Goal: Navigation & Orientation: Find specific page/section

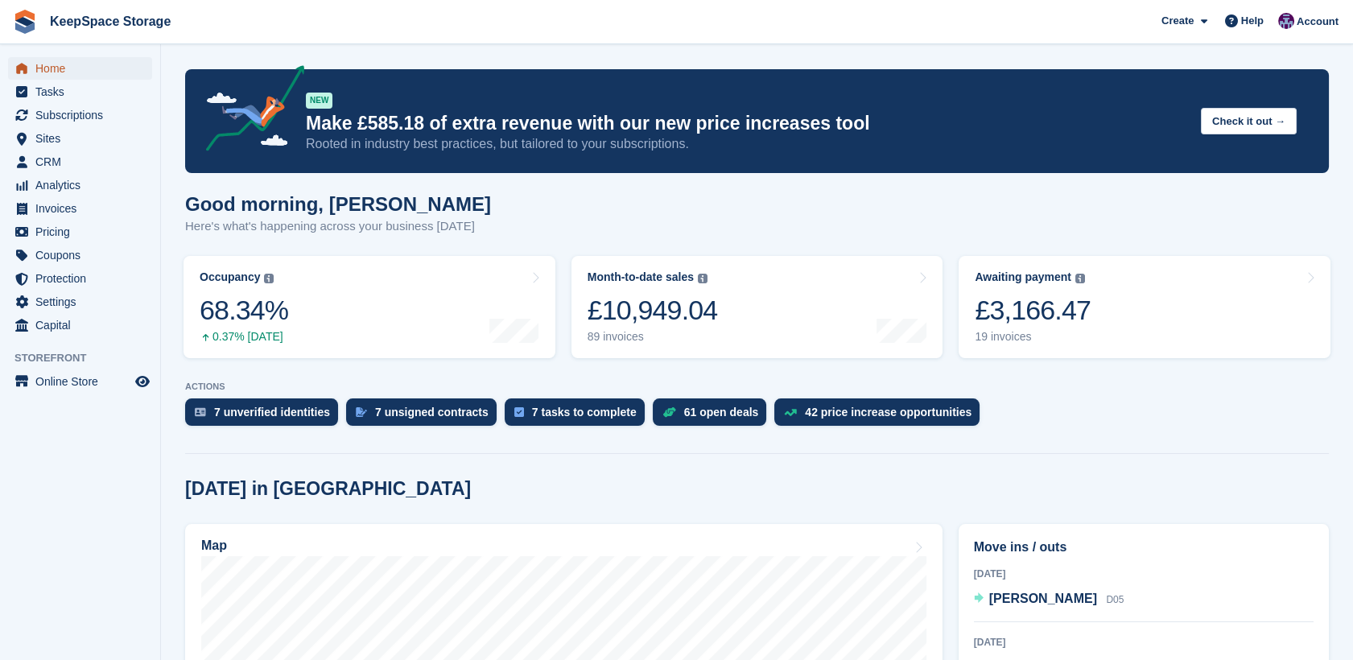
drag, startPoint x: 0, startPoint y: 0, endPoint x: 81, endPoint y: 72, distance: 108.3
click at [81, 72] on span "Home" at bounding box center [83, 68] width 97 height 23
click at [69, 156] on span "CRM" at bounding box center [83, 161] width 97 height 23
